Goal: Find specific page/section: Find specific page/section

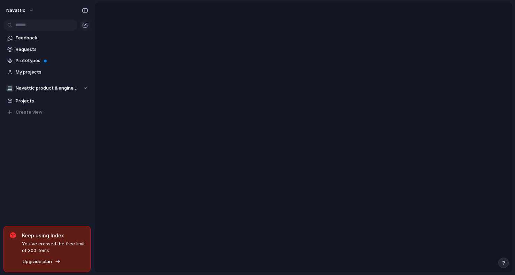
drag, startPoint x: 107, startPoint y: 78, endPoint x: 96, endPoint y: 74, distance: 11.5
click at [105, 76] on main at bounding box center [303, 137] width 418 height 270
click at [41, 38] on span "Feedback" at bounding box center [52, 37] width 72 height 7
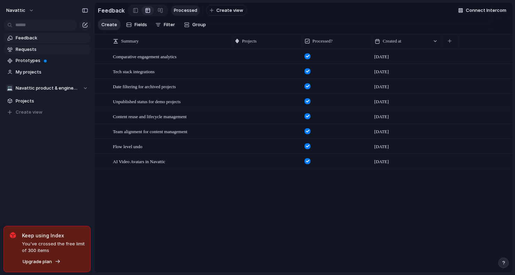
click at [31, 49] on span "Requests" at bounding box center [52, 49] width 72 height 7
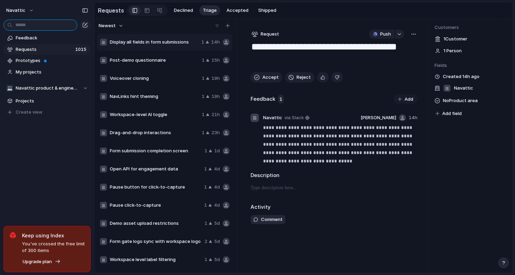
click at [35, 23] on input "text" at bounding box center [40, 24] width 74 height 11
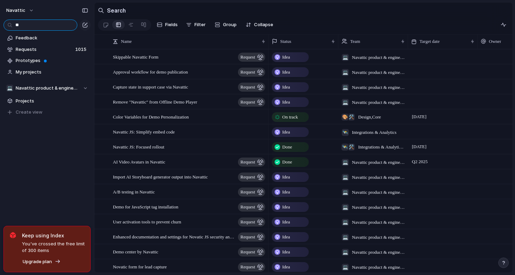
type input "*"
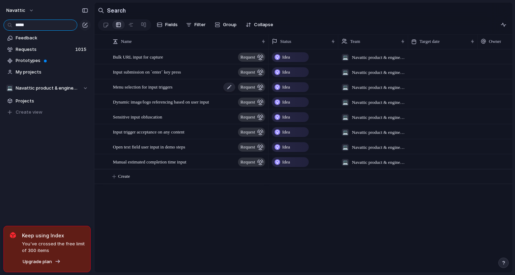
scroll to position [0, 1]
type input "*****"
click at [146, 59] on span "Bulk URL input for capture" at bounding box center [138, 57] width 50 height 8
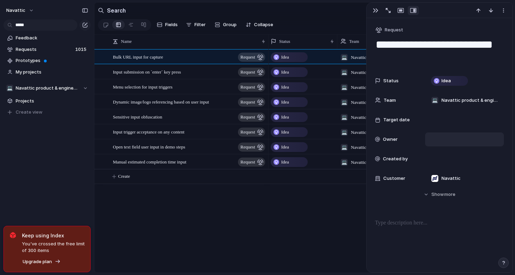
scroll to position [138, 0]
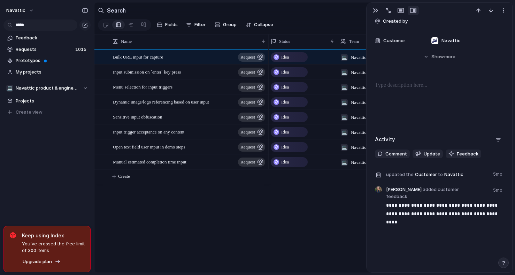
click at [132, 8] on section "Search" at bounding box center [303, 10] width 418 height 16
